Goal: Transaction & Acquisition: Purchase product/service

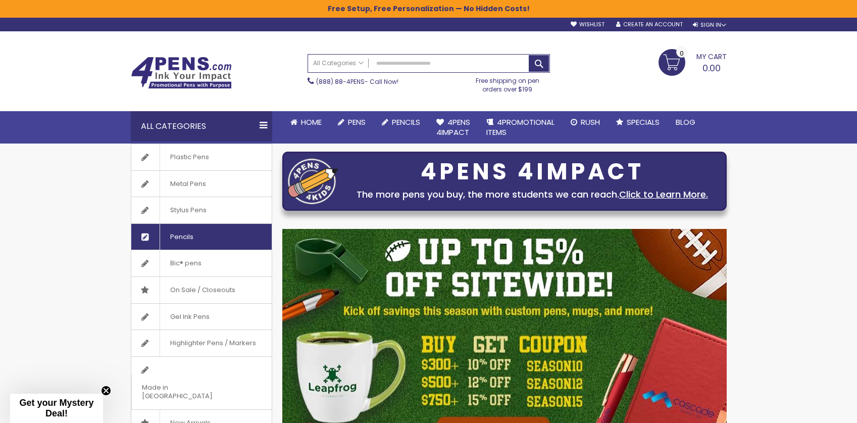
scroll to position [3, 0]
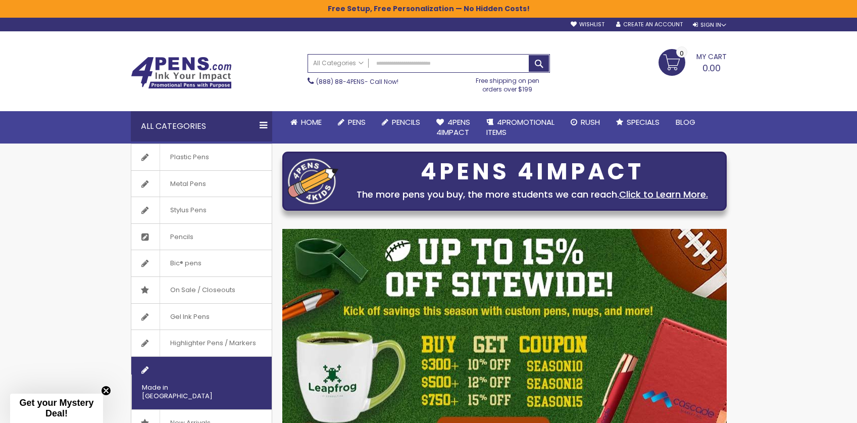
click at [217, 374] on span "Made in [GEOGRAPHIC_DATA]" at bounding box center [188, 391] width 115 height 35
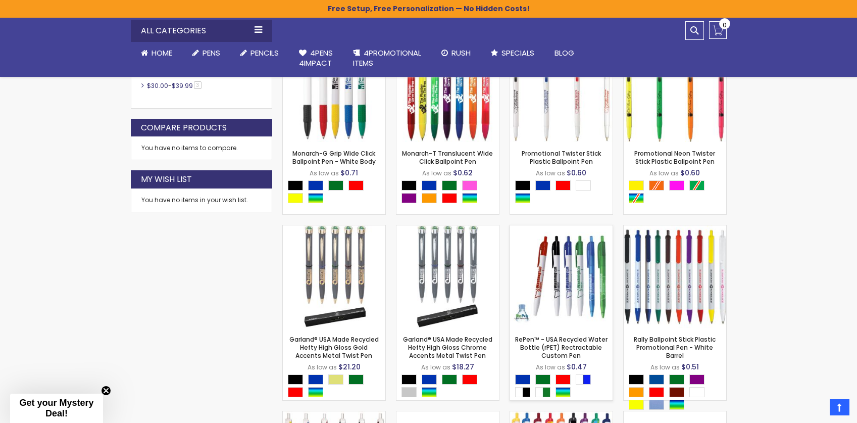
scroll to position [503, 0]
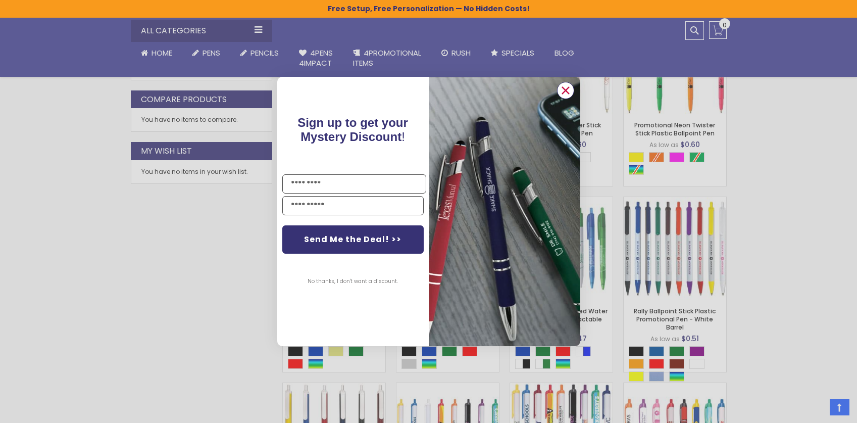
click at [560, 91] on circle "Close dialog" at bounding box center [565, 90] width 15 height 15
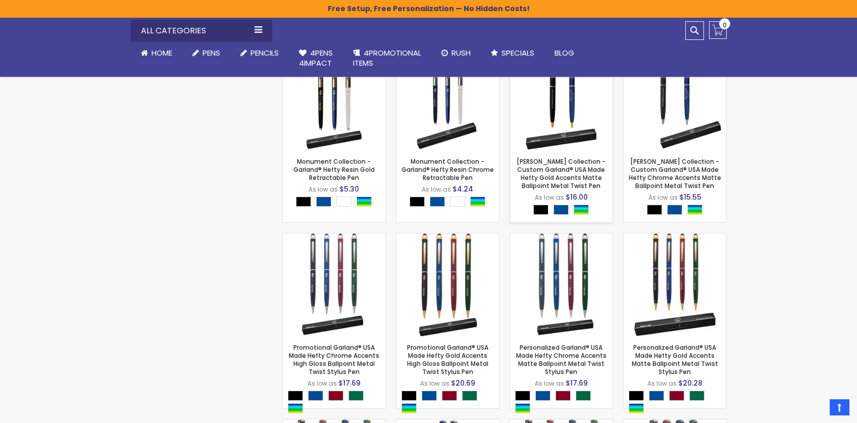
scroll to position [1023, 0]
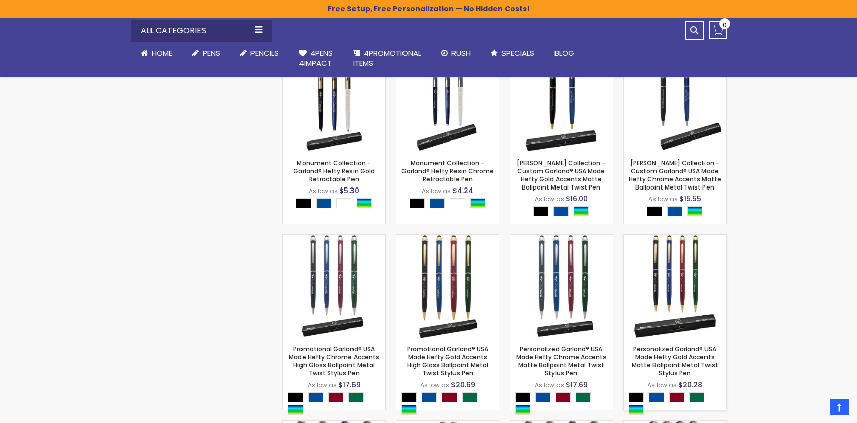
click at [688, 274] on img at bounding box center [675, 286] width 103 height 103
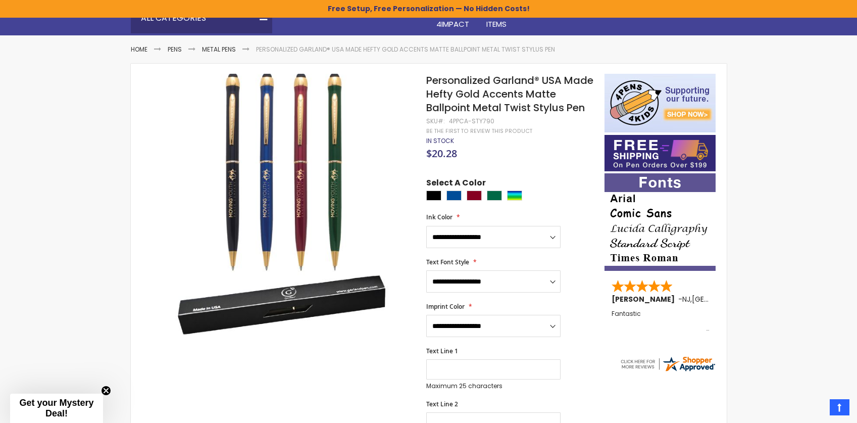
scroll to position [115, 0]
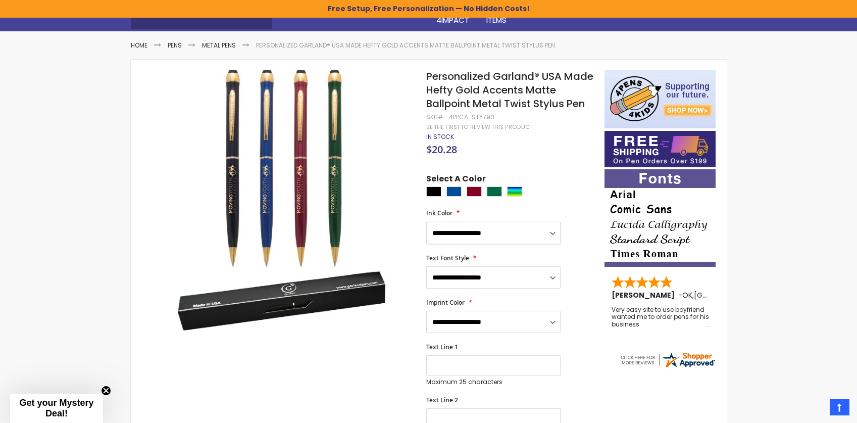
select select "*****"
